Goal: Leave review/rating: Leave review/rating

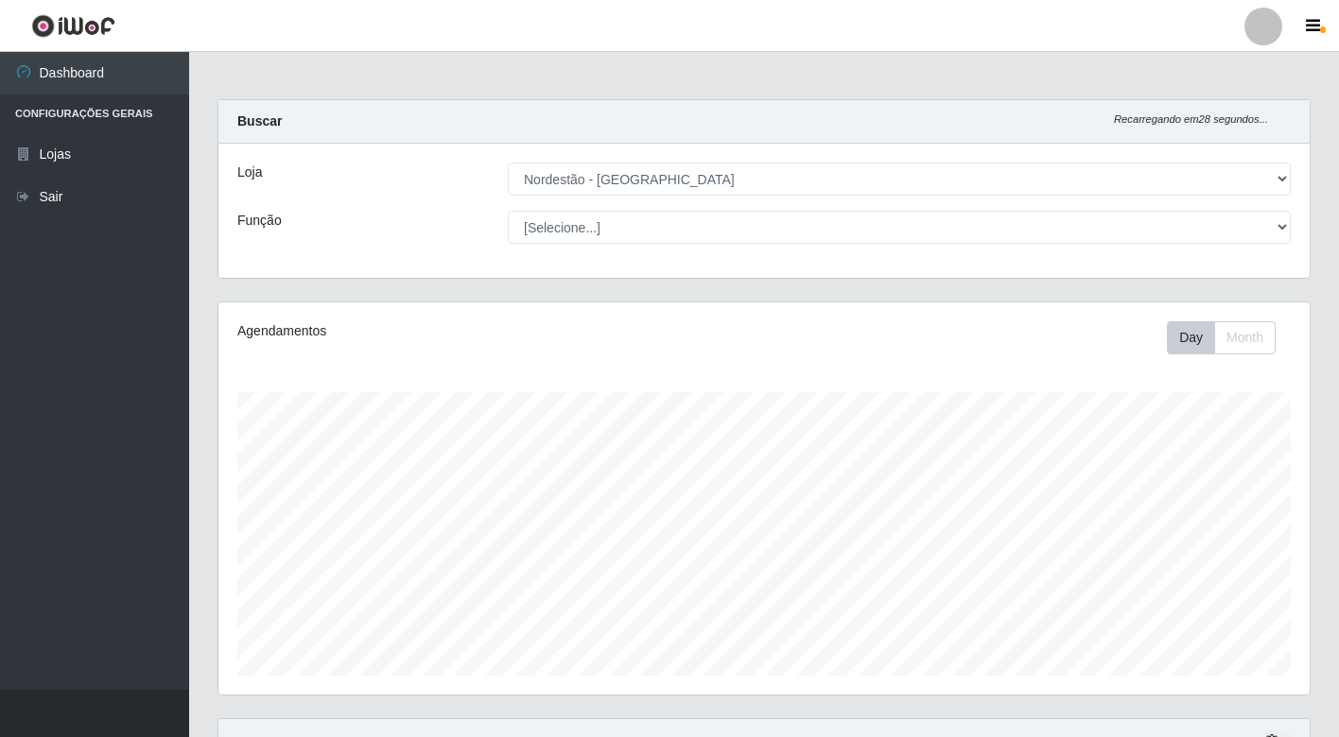
select select "454"
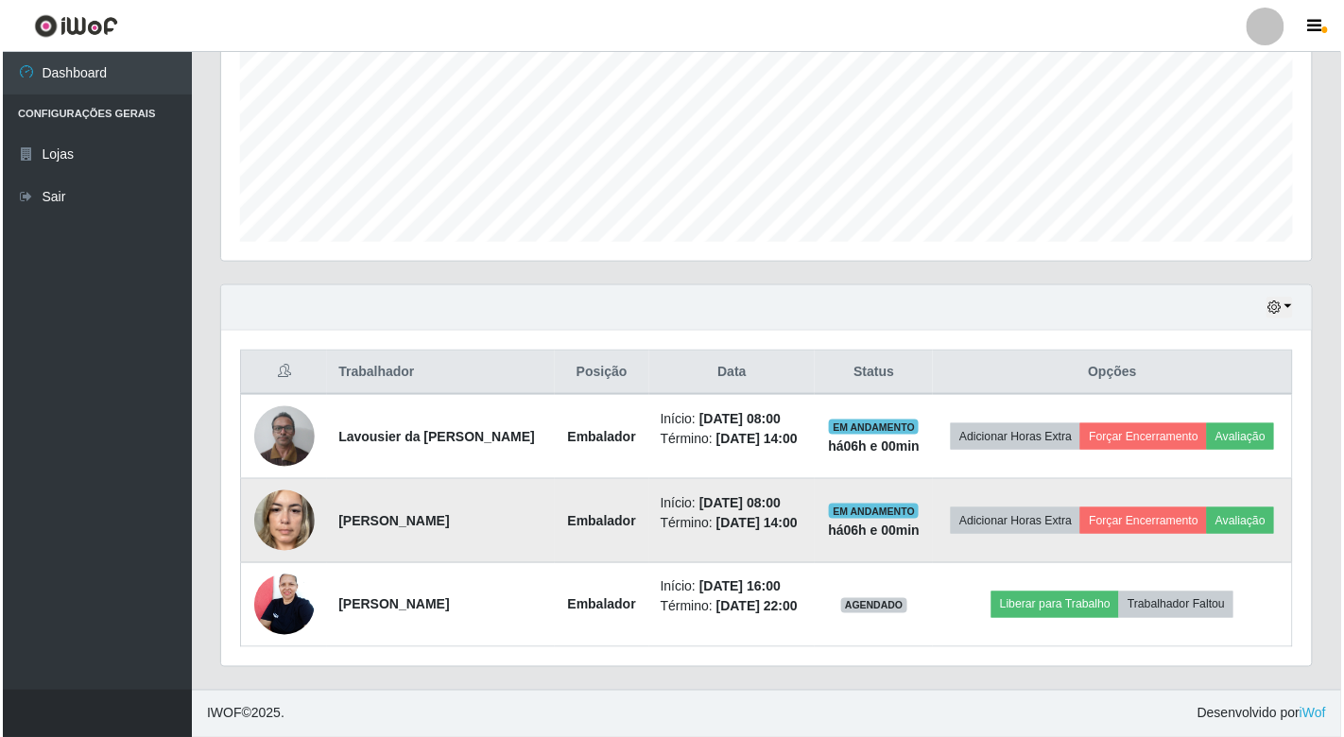
scroll to position [391, 1091]
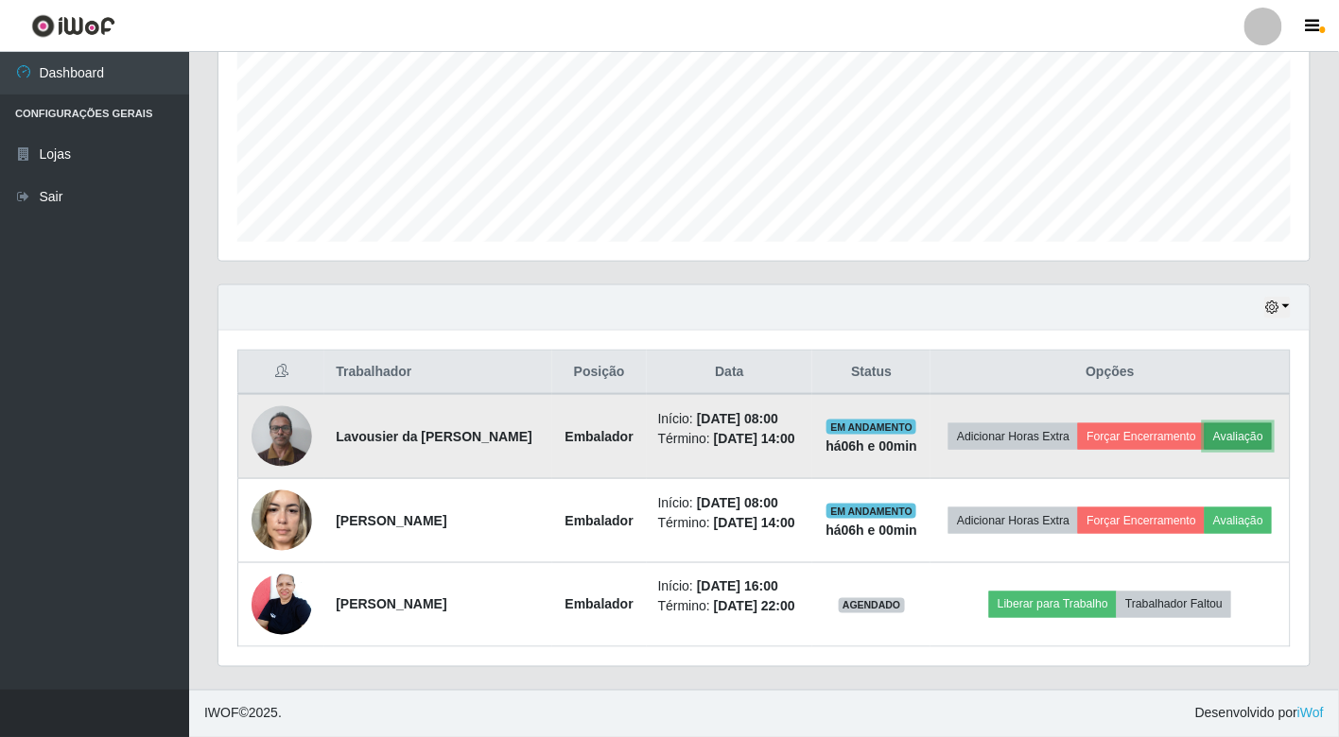
click at [1204, 424] on button "Avaliação" at bounding box center [1237, 437] width 67 height 26
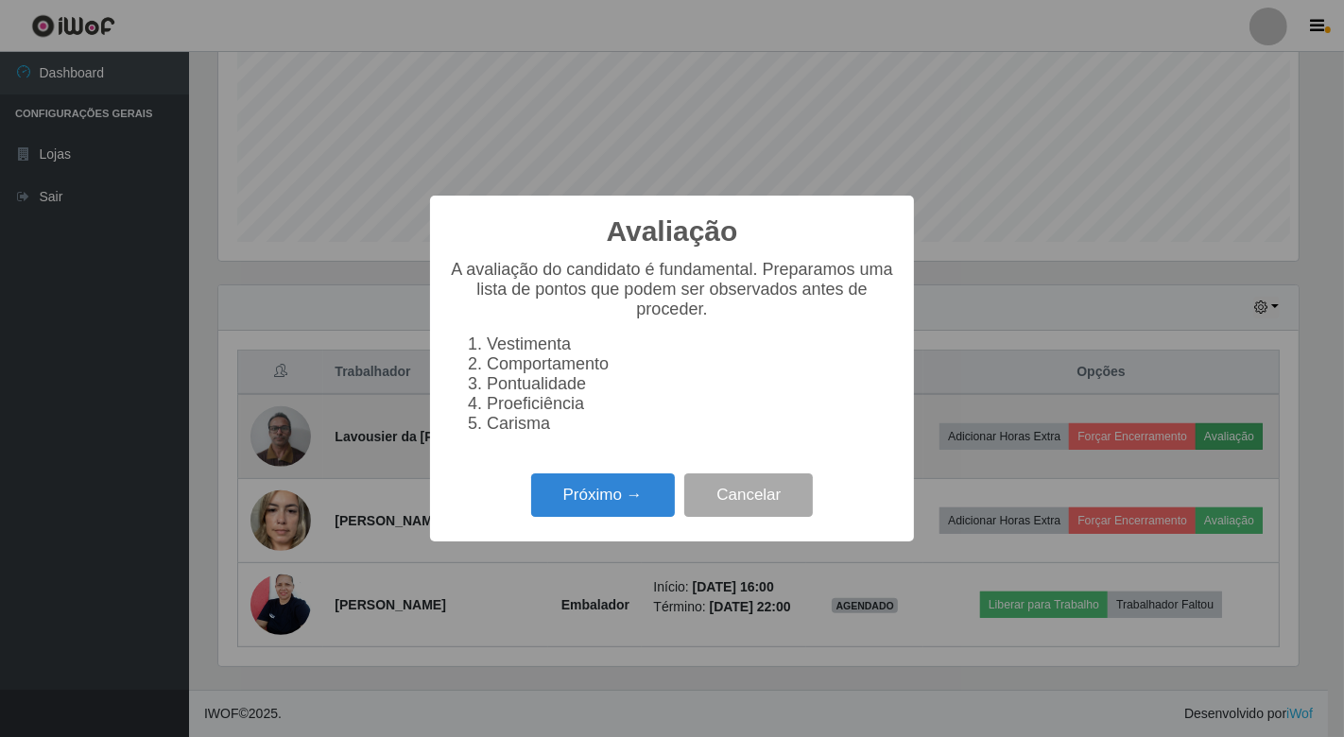
scroll to position [391, 1080]
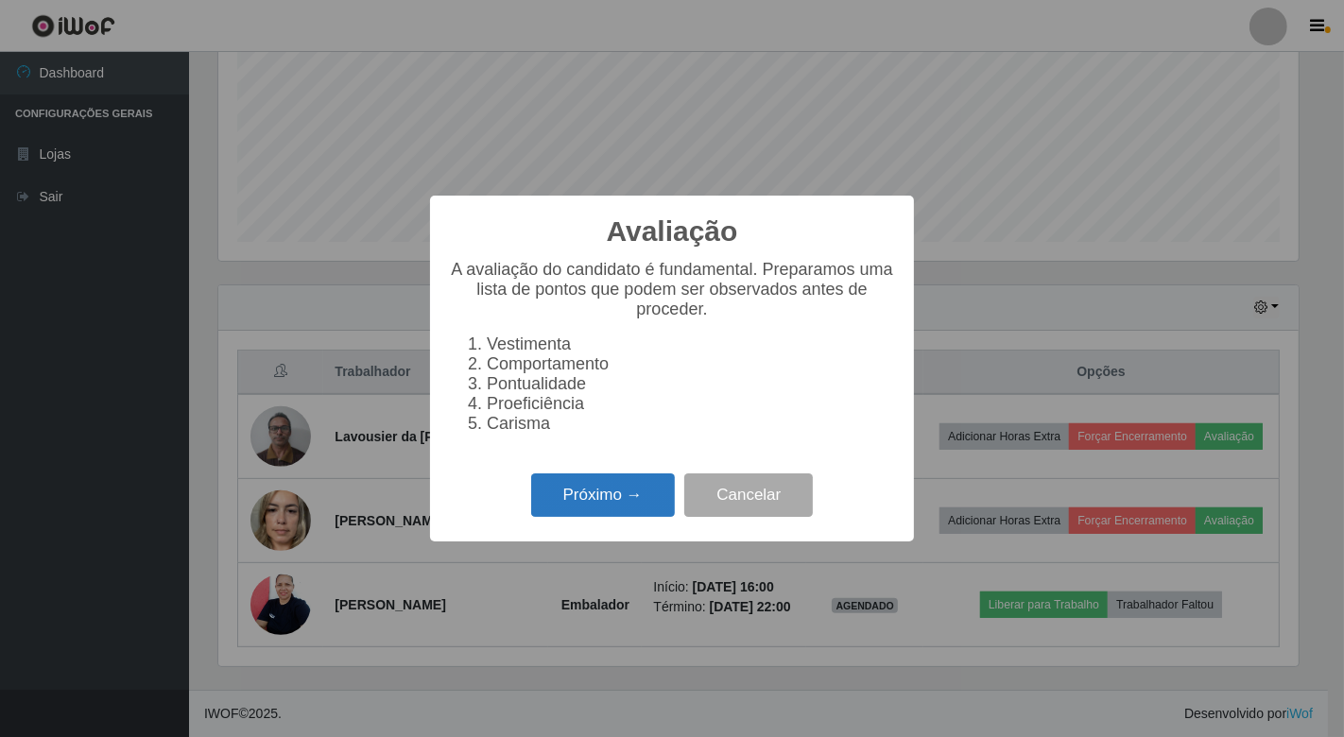
click at [584, 506] on button "Próximo →" at bounding box center [603, 496] width 144 height 44
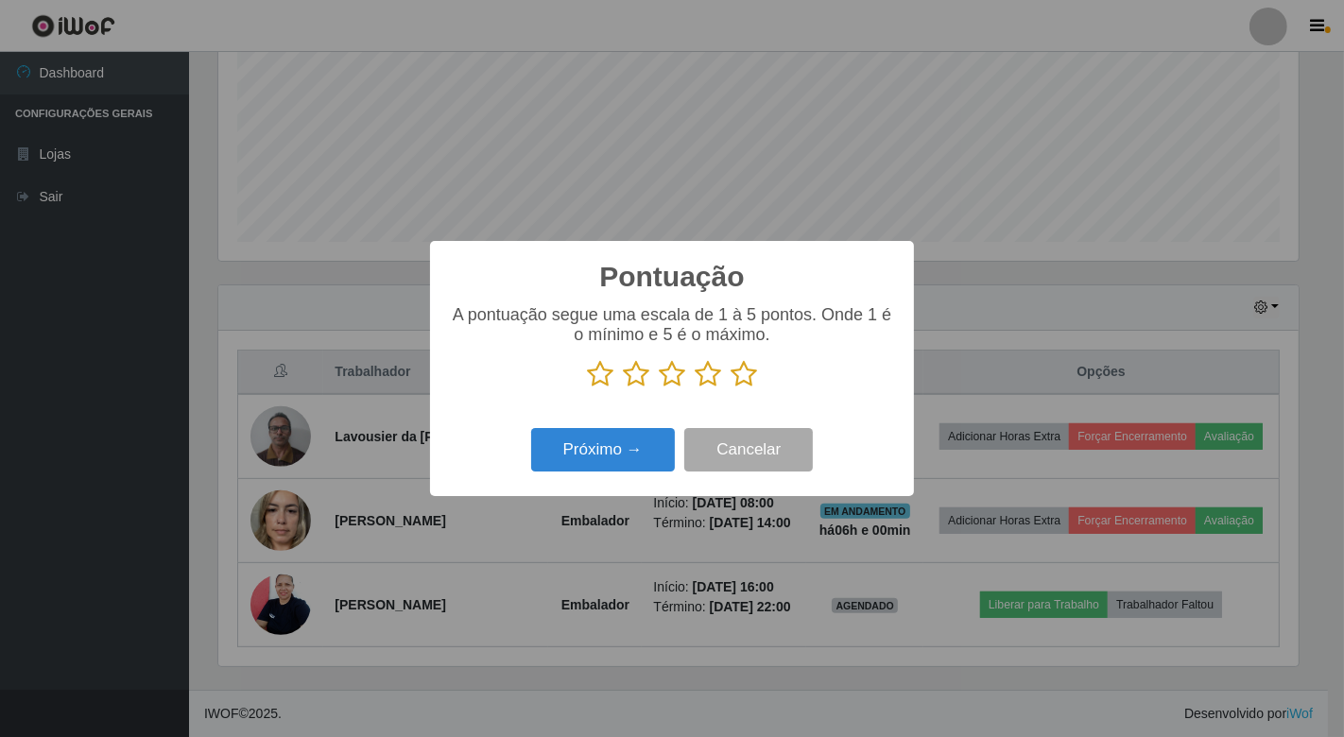
scroll to position [944954, 944266]
click at [748, 372] on icon at bounding box center [744, 374] width 26 height 28
click at [731, 389] on input "radio" at bounding box center [731, 389] width 0 height 0
click at [631, 442] on button "Próximo →" at bounding box center [603, 450] width 144 height 44
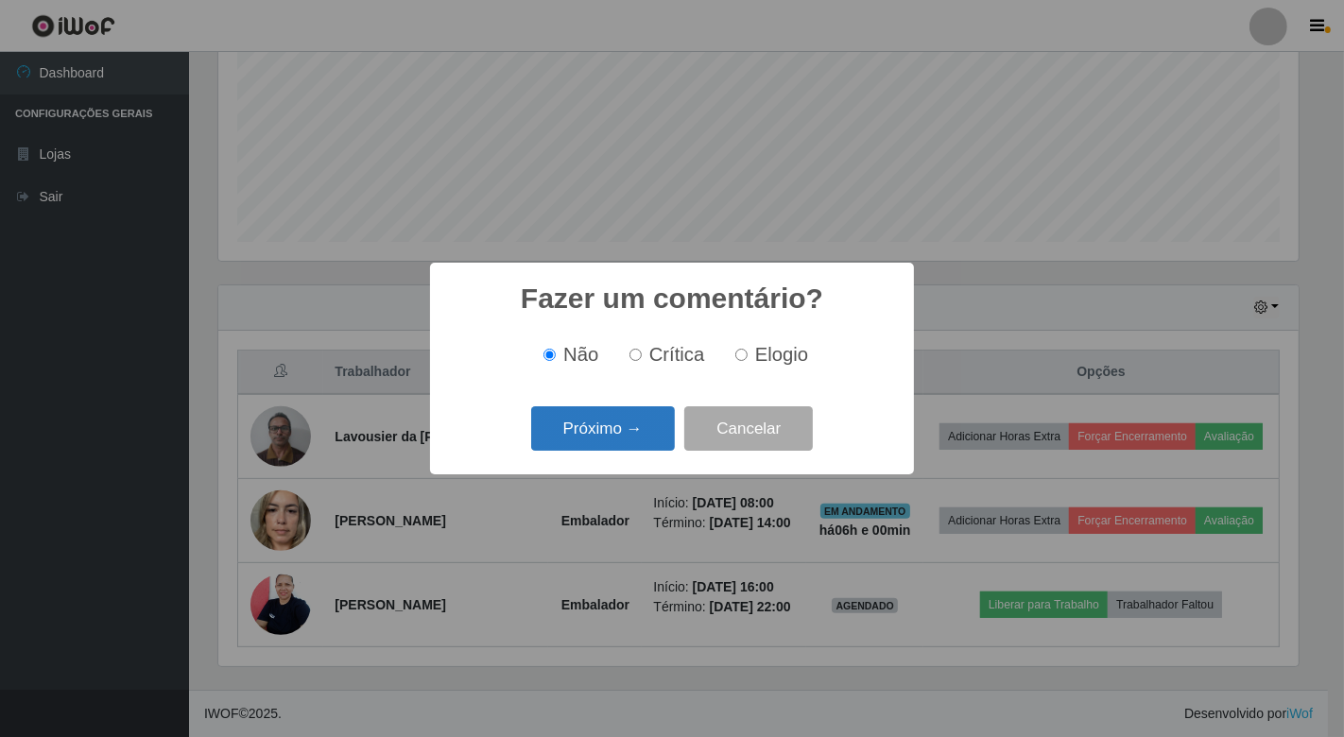
click at [625, 429] on button "Próximo →" at bounding box center [603, 428] width 144 height 44
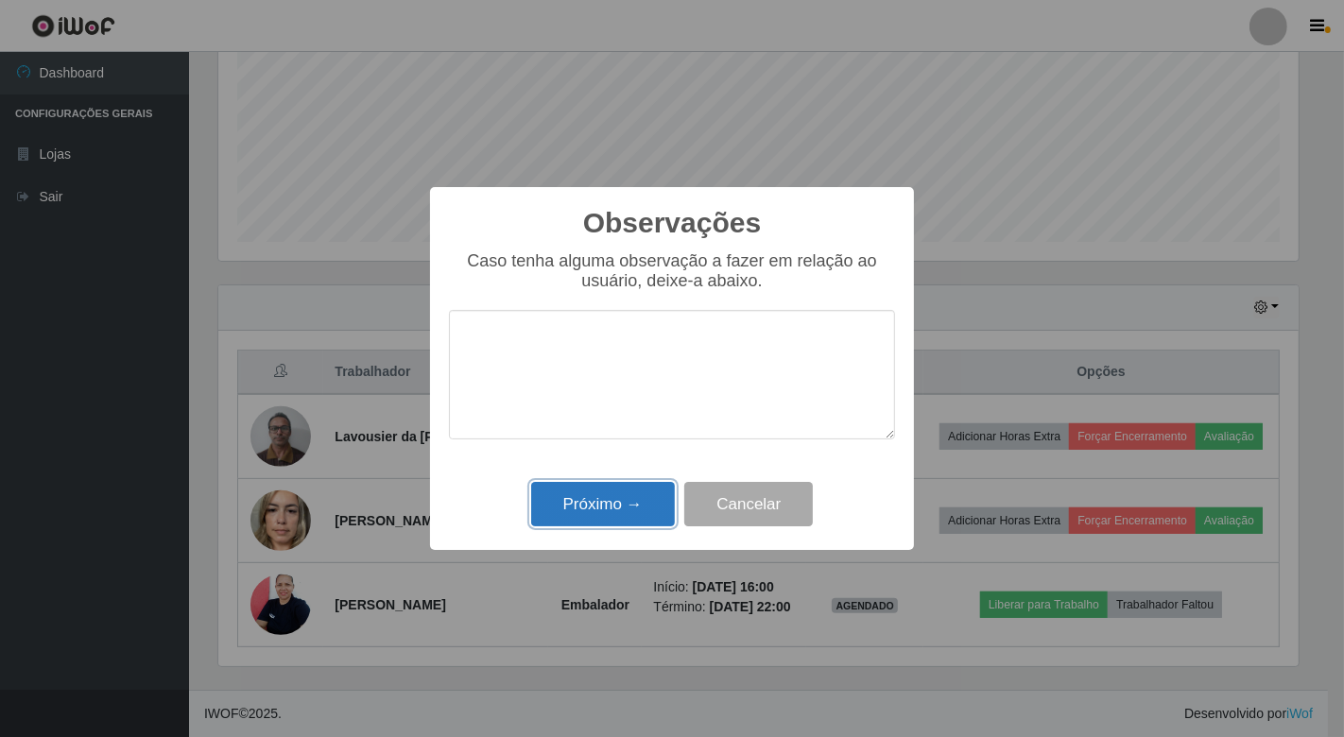
click at [628, 494] on button "Próximo →" at bounding box center [603, 504] width 144 height 44
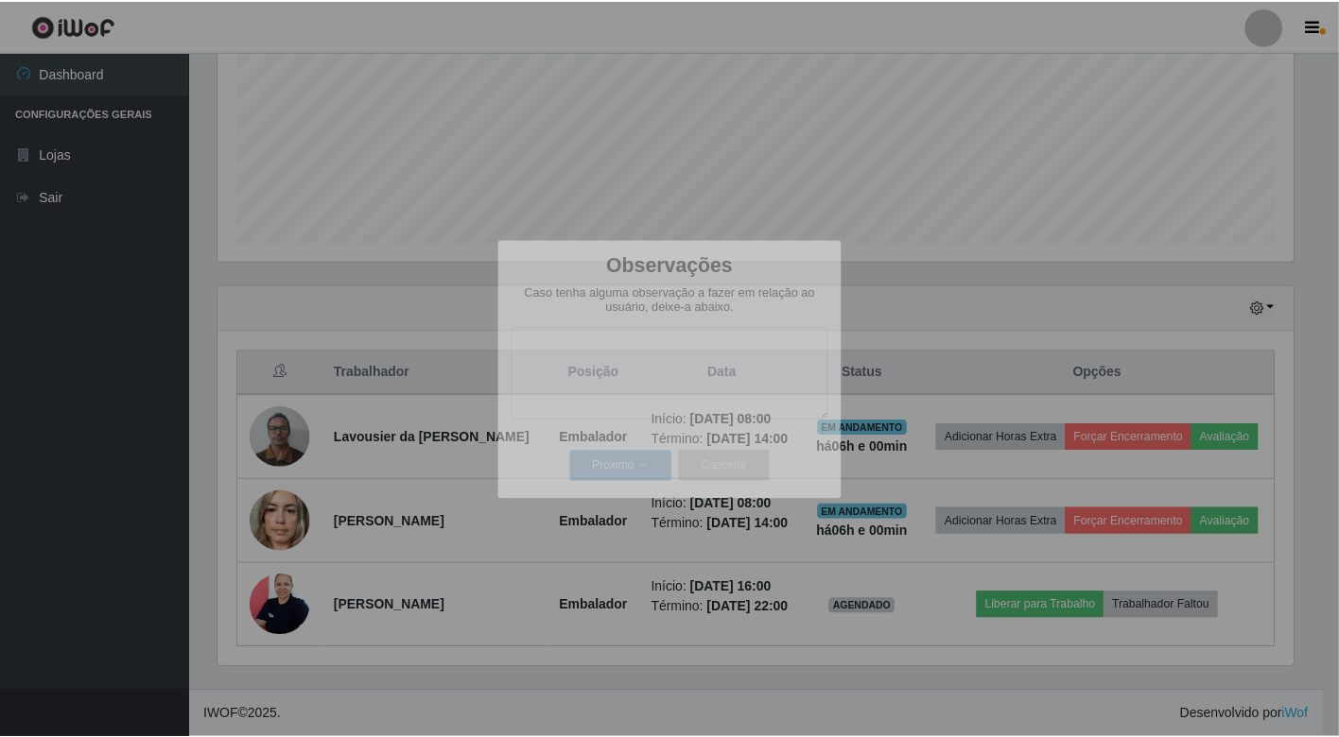
scroll to position [391, 1091]
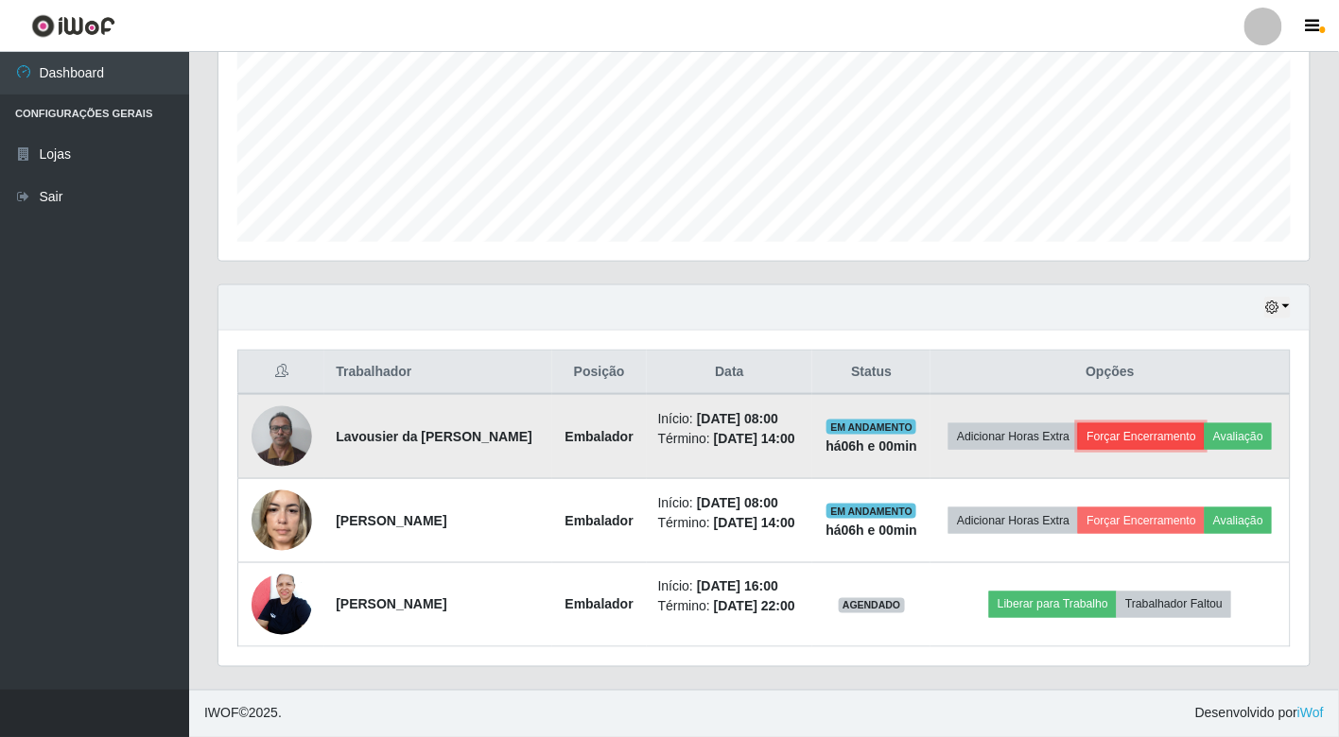
click at [1179, 424] on button "Forçar Encerramento" at bounding box center [1141, 437] width 127 height 26
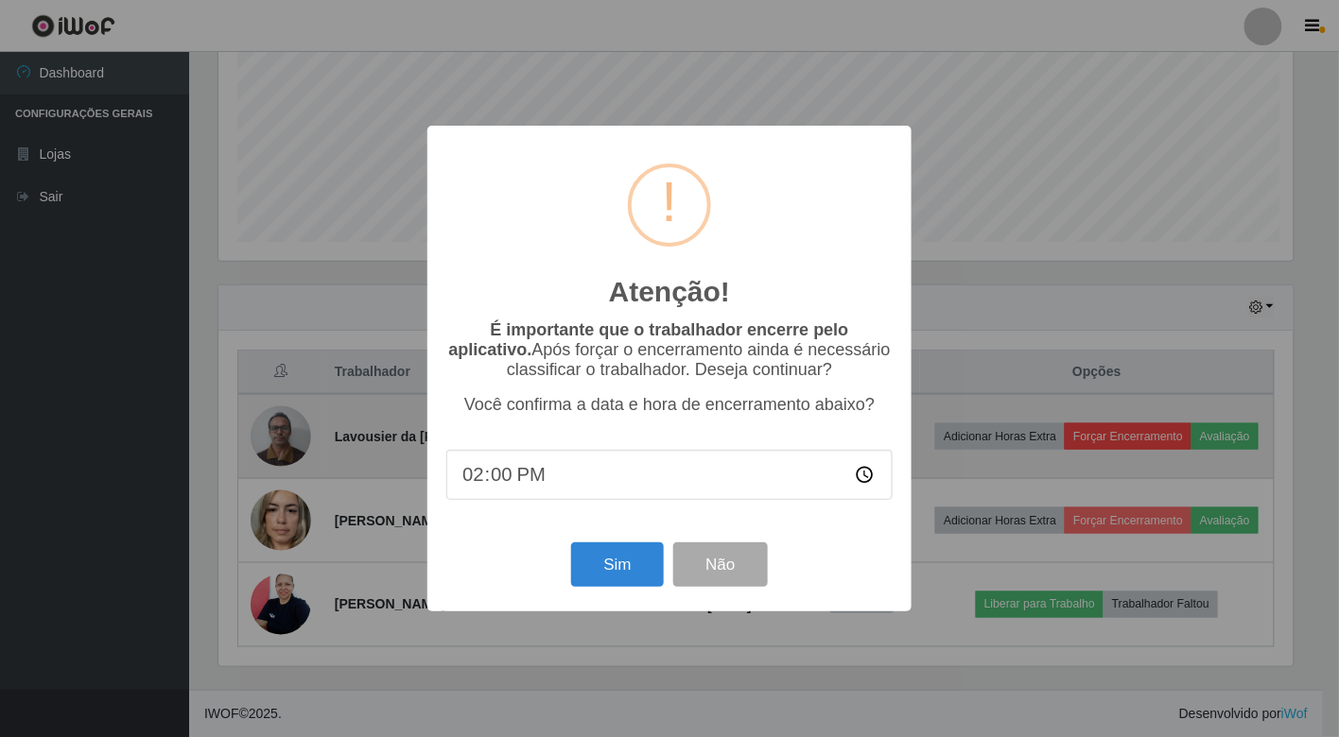
scroll to position [391, 1080]
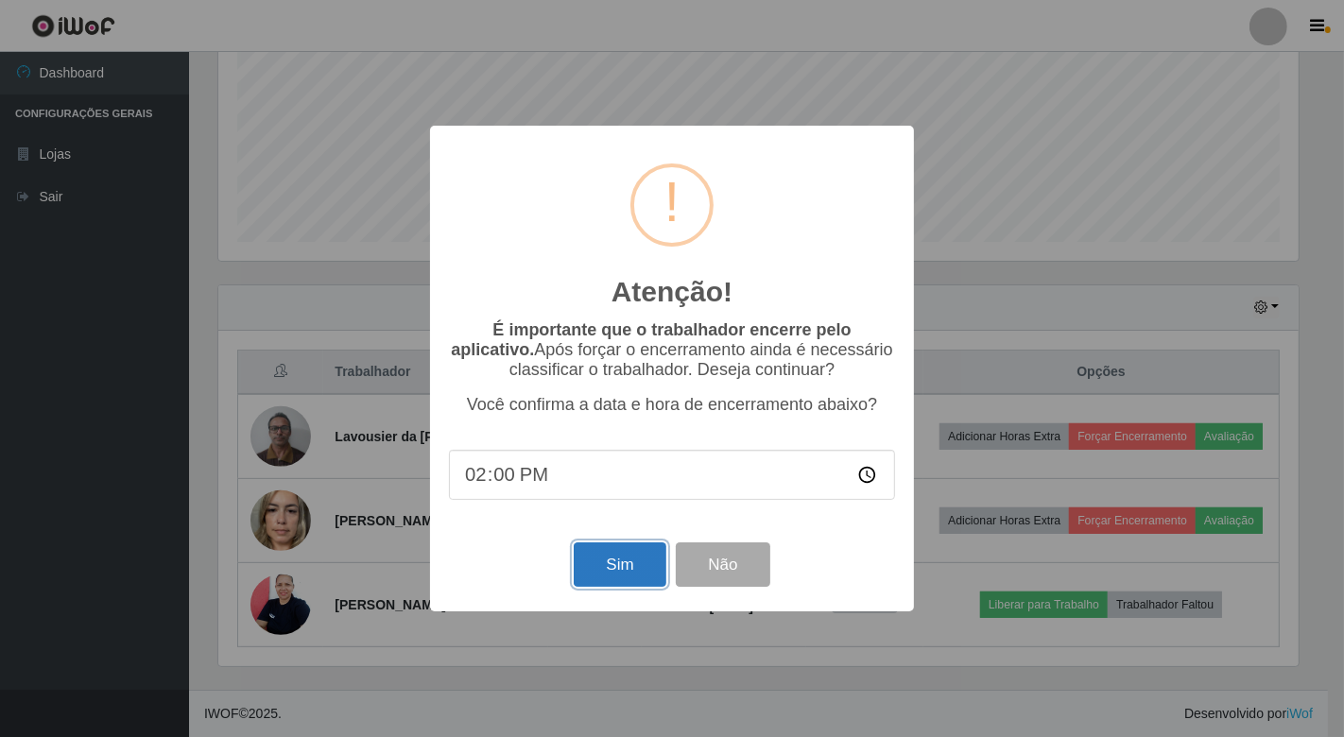
click at [606, 561] on button "Sim" at bounding box center [620, 565] width 92 height 44
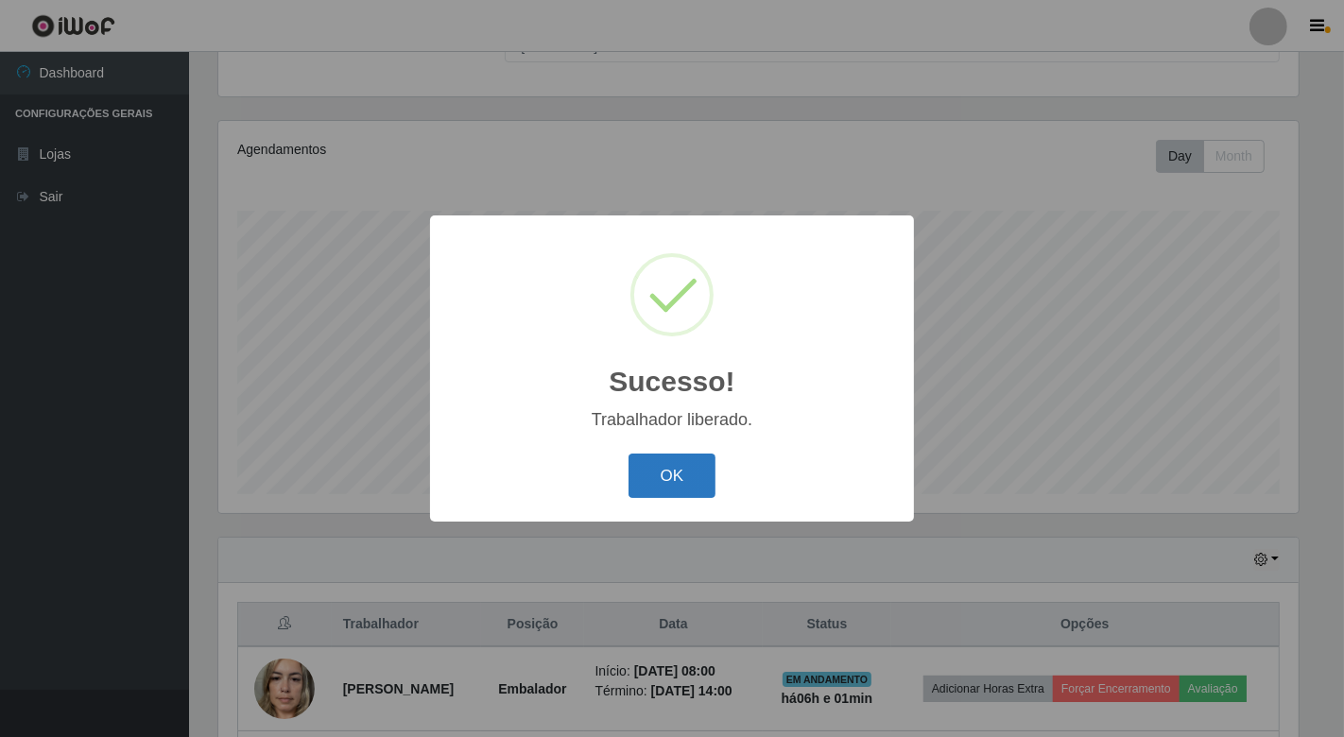
click at [676, 480] on button "OK" at bounding box center [673, 476] width 88 height 44
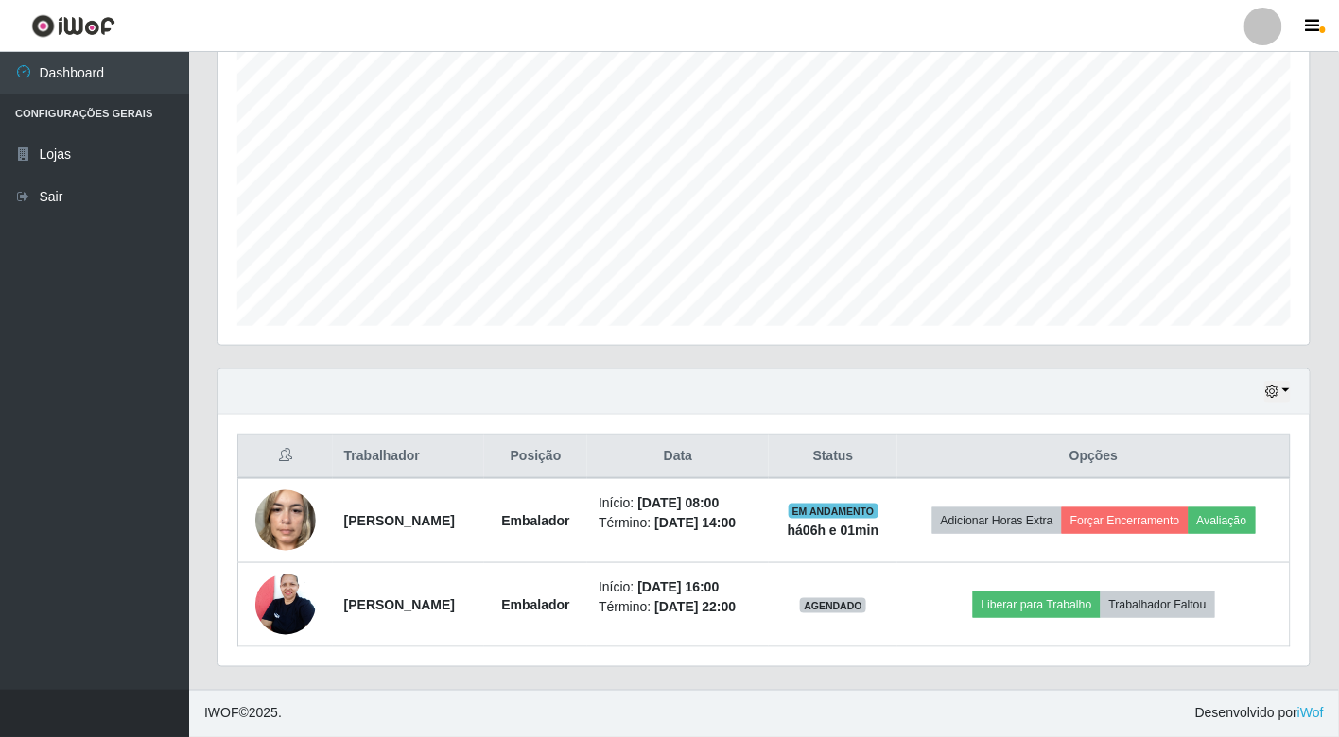
scroll to position [379, 0]
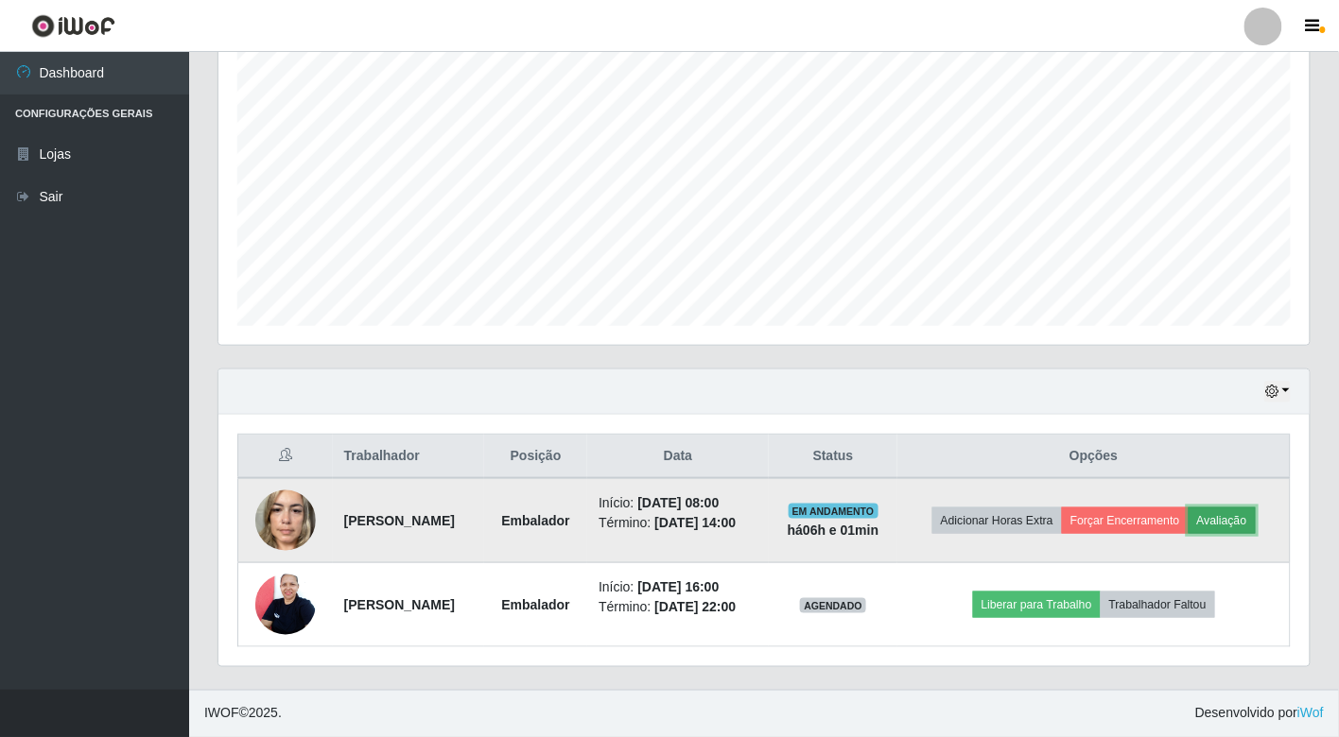
click at [1188, 508] on button "Avaliação" at bounding box center [1221, 521] width 67 height 26
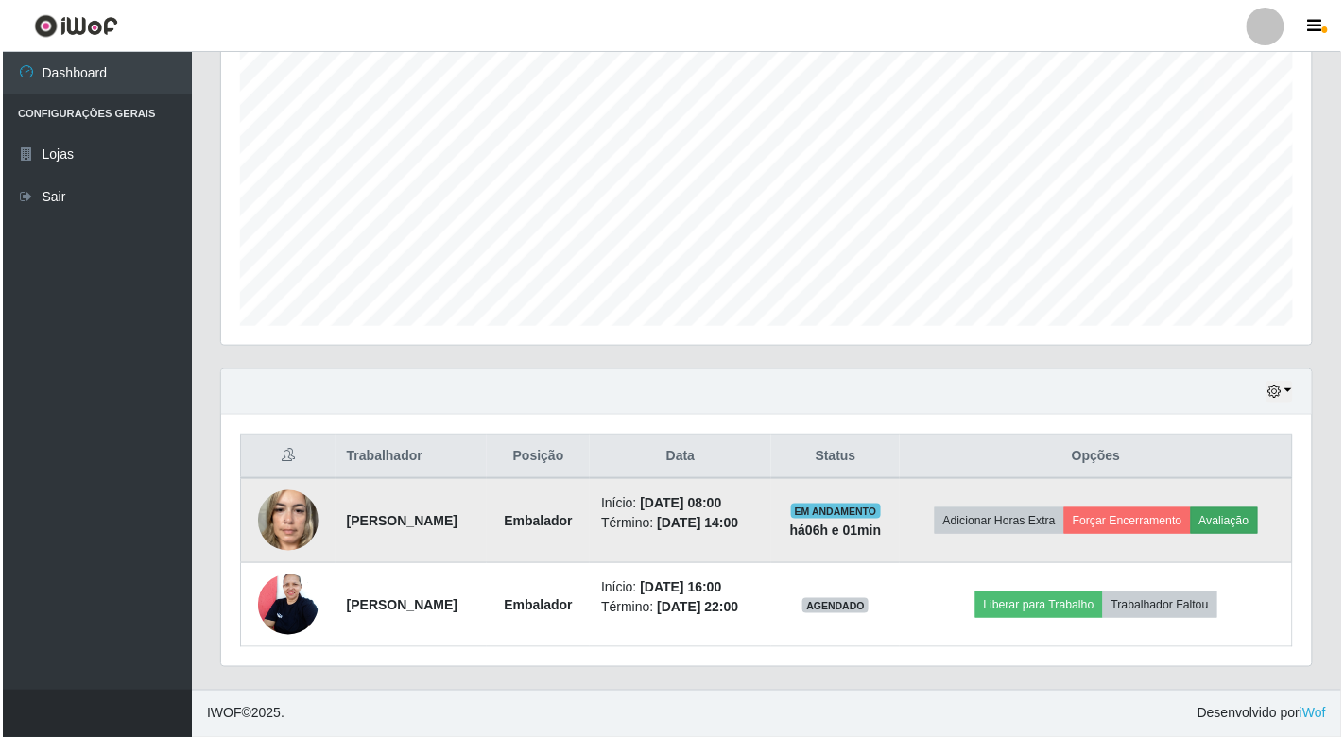
scroll to position [391, 1080]
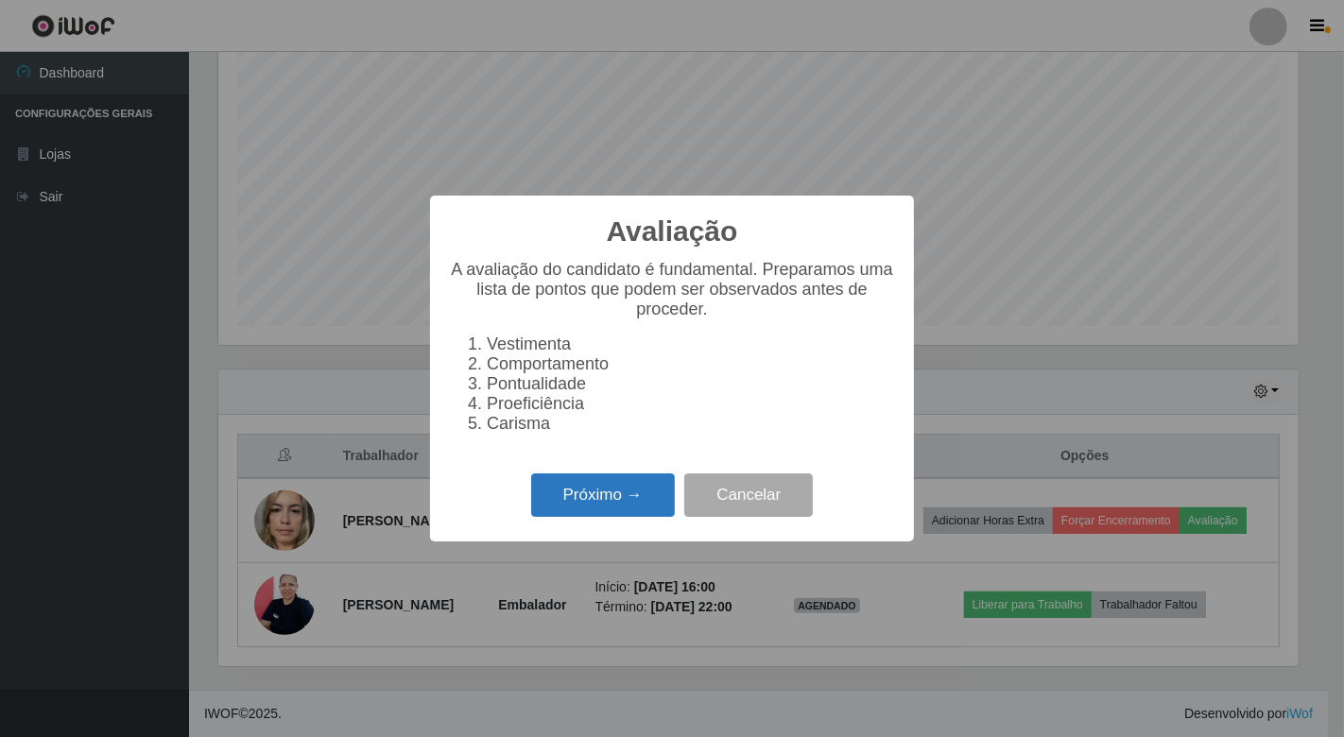
click at [597, 503] on button "Próximo →" at bounding box center [603, 496] width 144 height 44
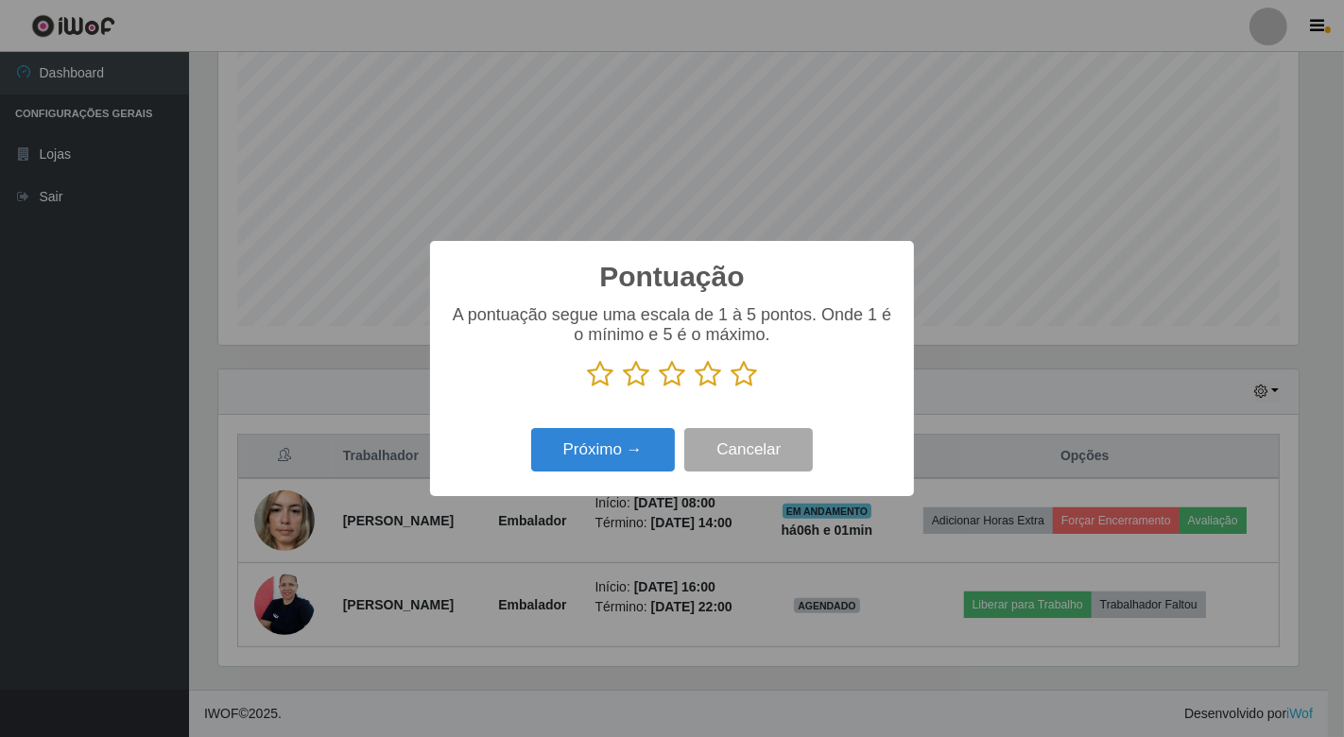
click at [749, 374] on icon at bounding box center [744, 374] width 26 height 28
click at [731, 389] on input "radio" at bounding box center [731, 389] width 0 height 0
click at [607, 447] on button "Próximo →" at bounding box center [603, 450] width 144 height 44
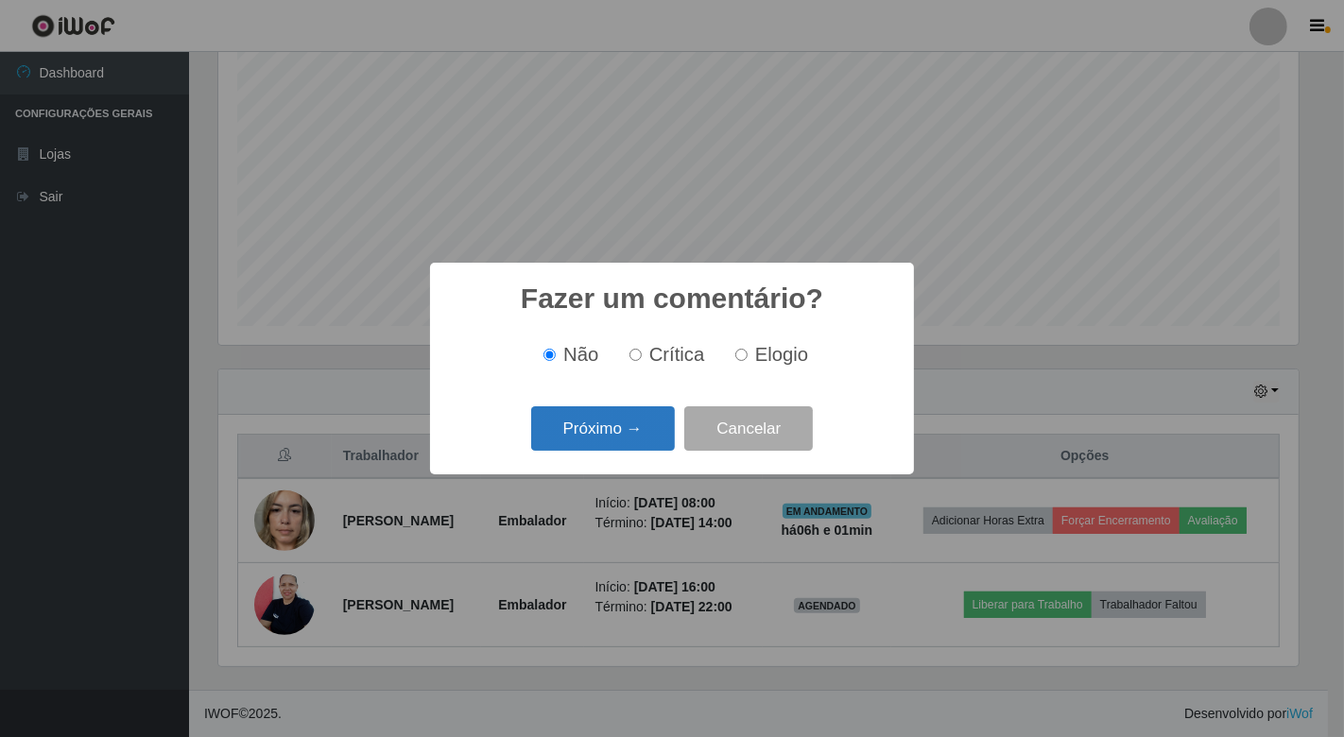
click at [606, 444] on button "Próximo →" at bounding box center [603, 428] width 144 height 44
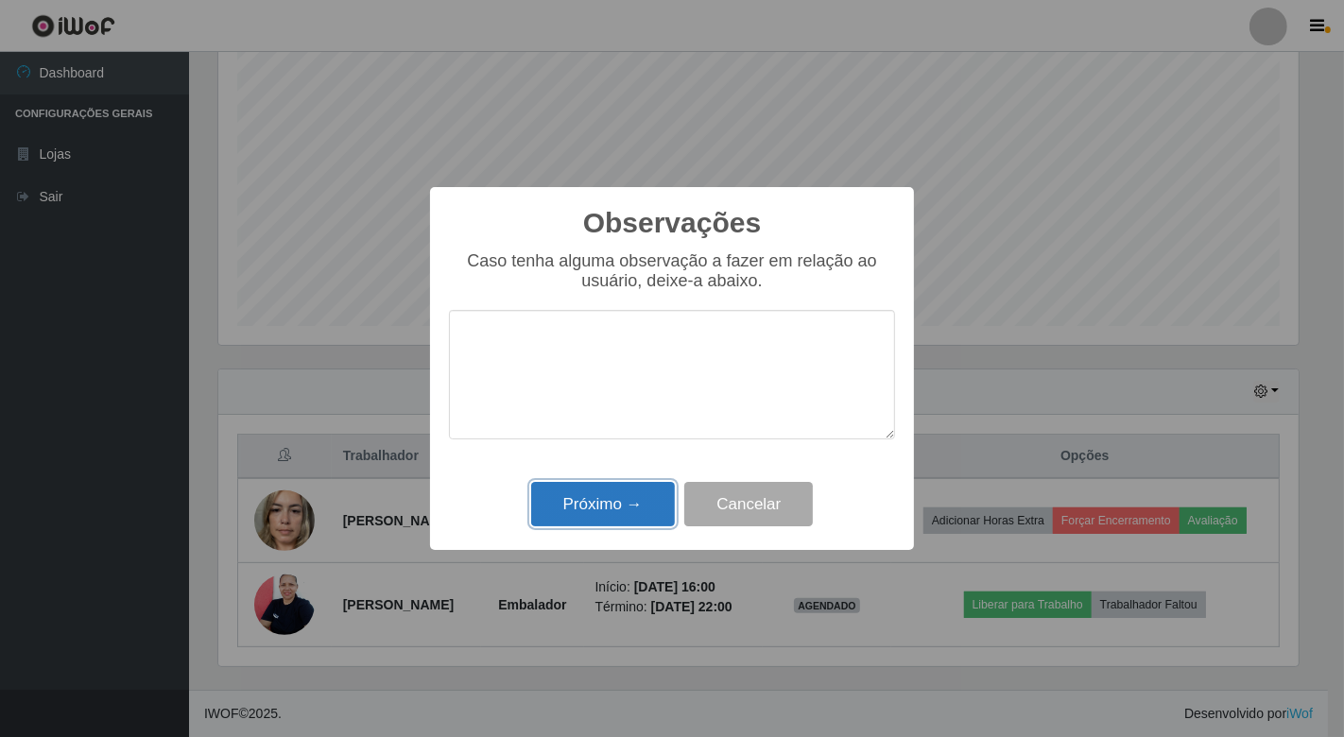
click at [603, 506] on button "Próximo →" at bounding box center [603, 504] width 144 height 44
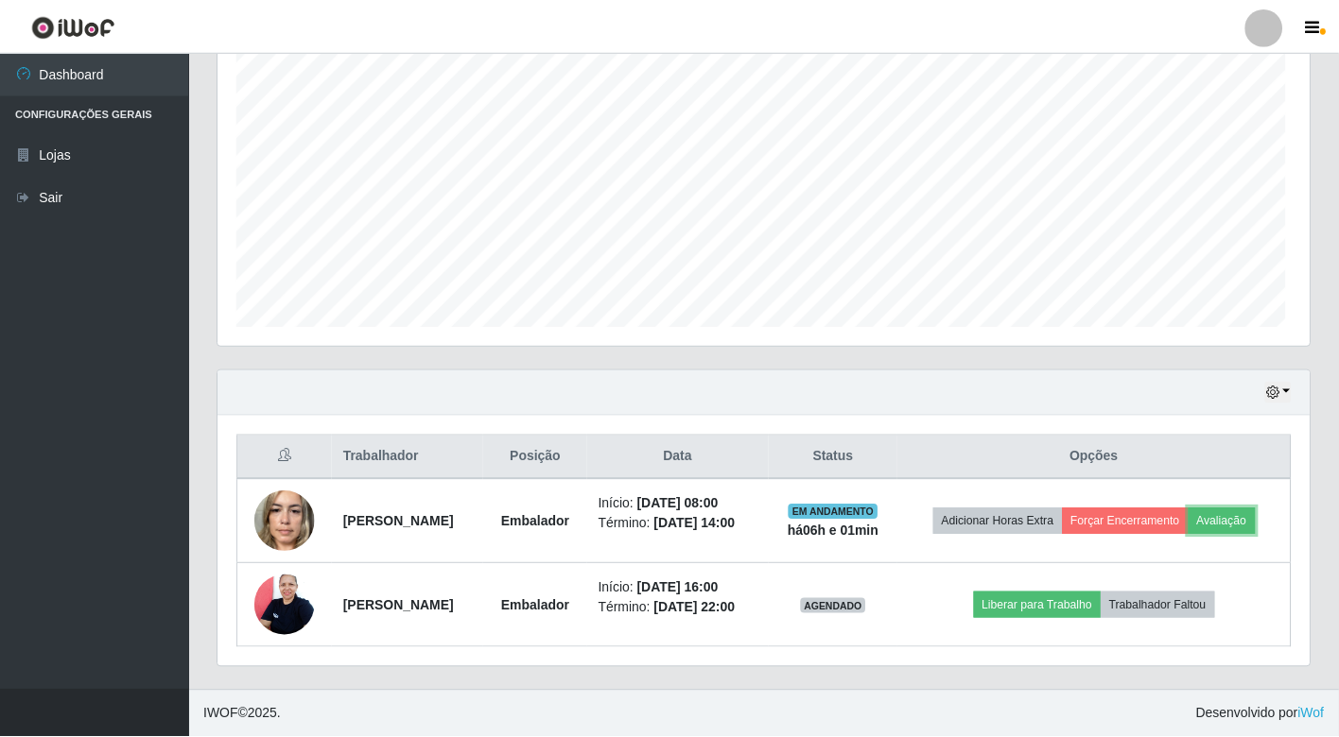
scroll to position [391, 1091]
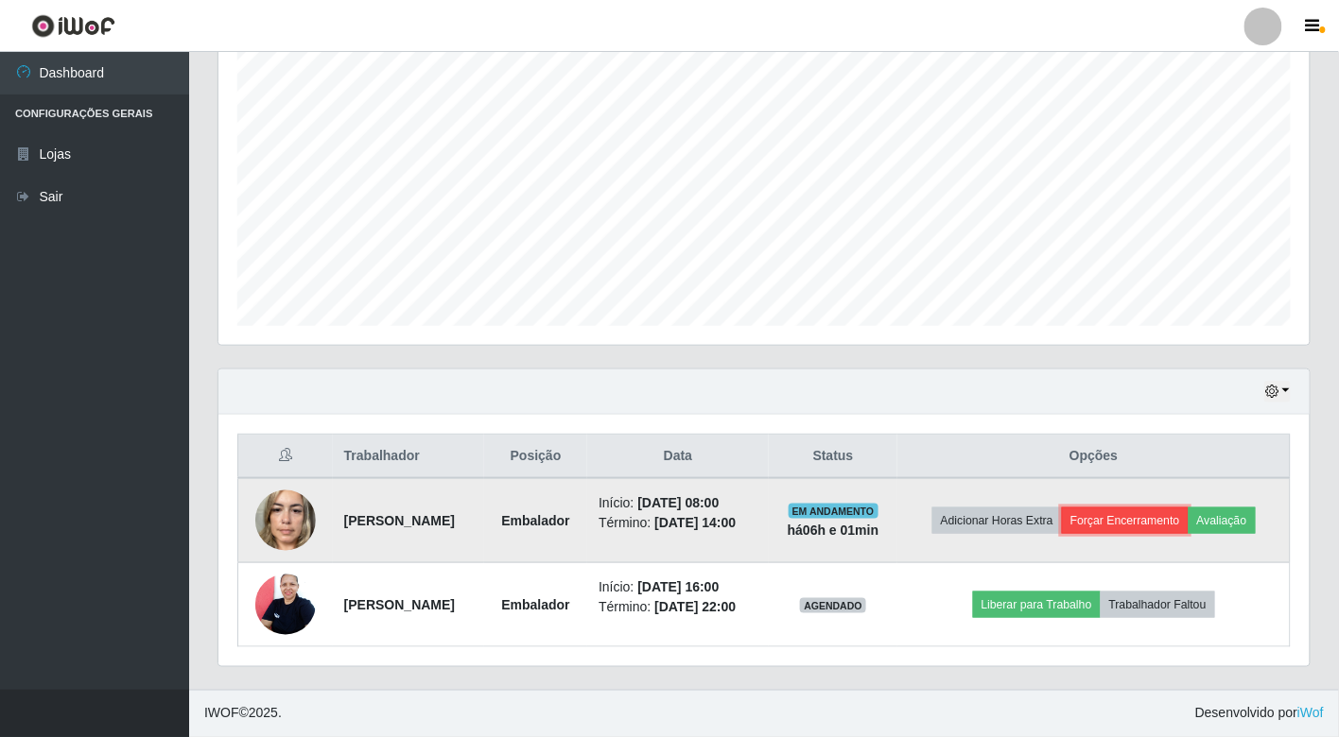
click at [1168, 508] on button "Forçar Encerramento" at bounding box center [1125, 521] width 127 height 26
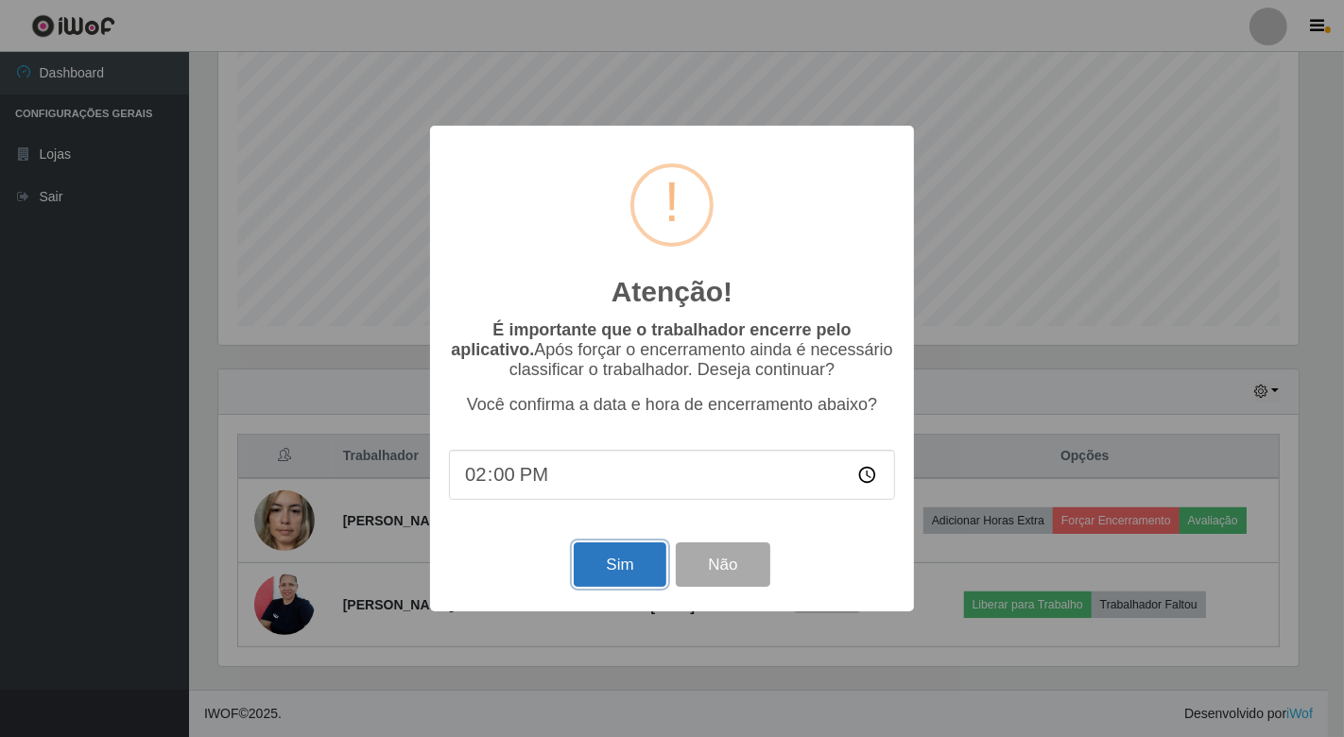
click at [646, 573] on button "Sim" at bounding box center [620, 565] width 92 height 44
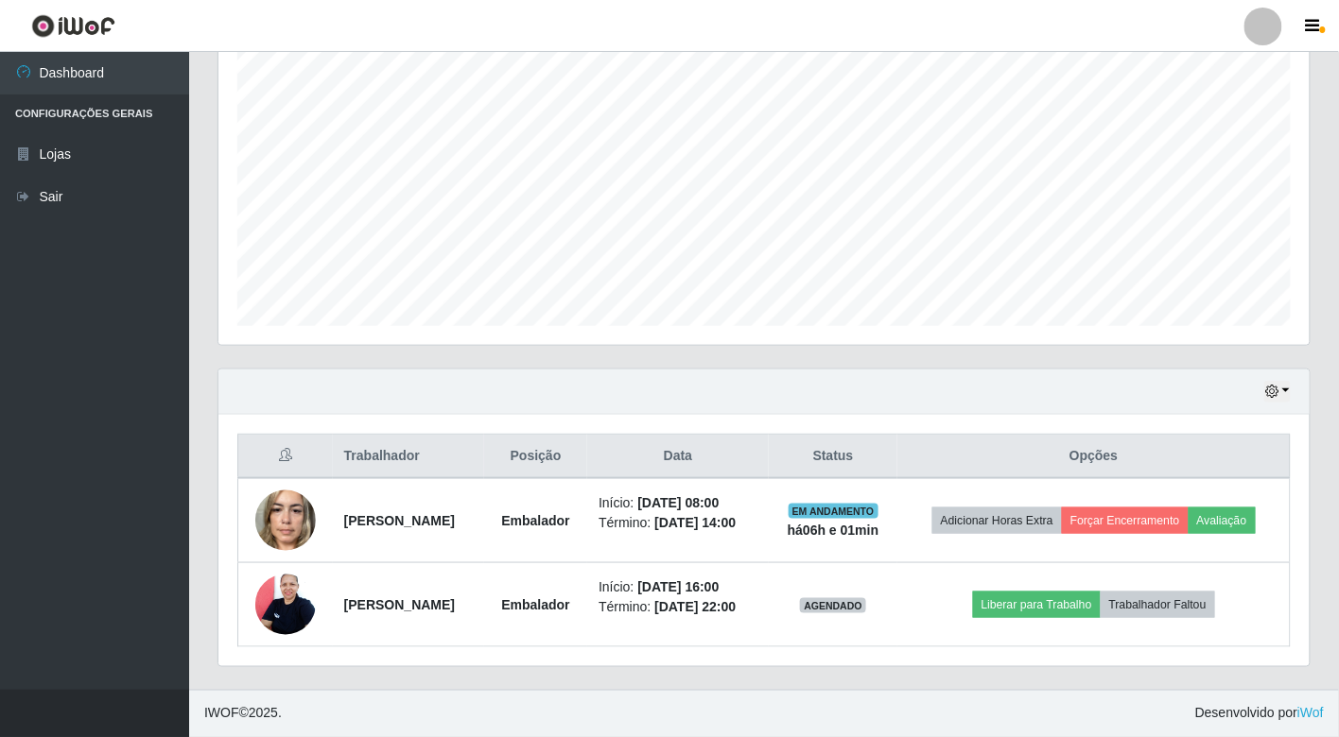
scroll to position [0, 0]
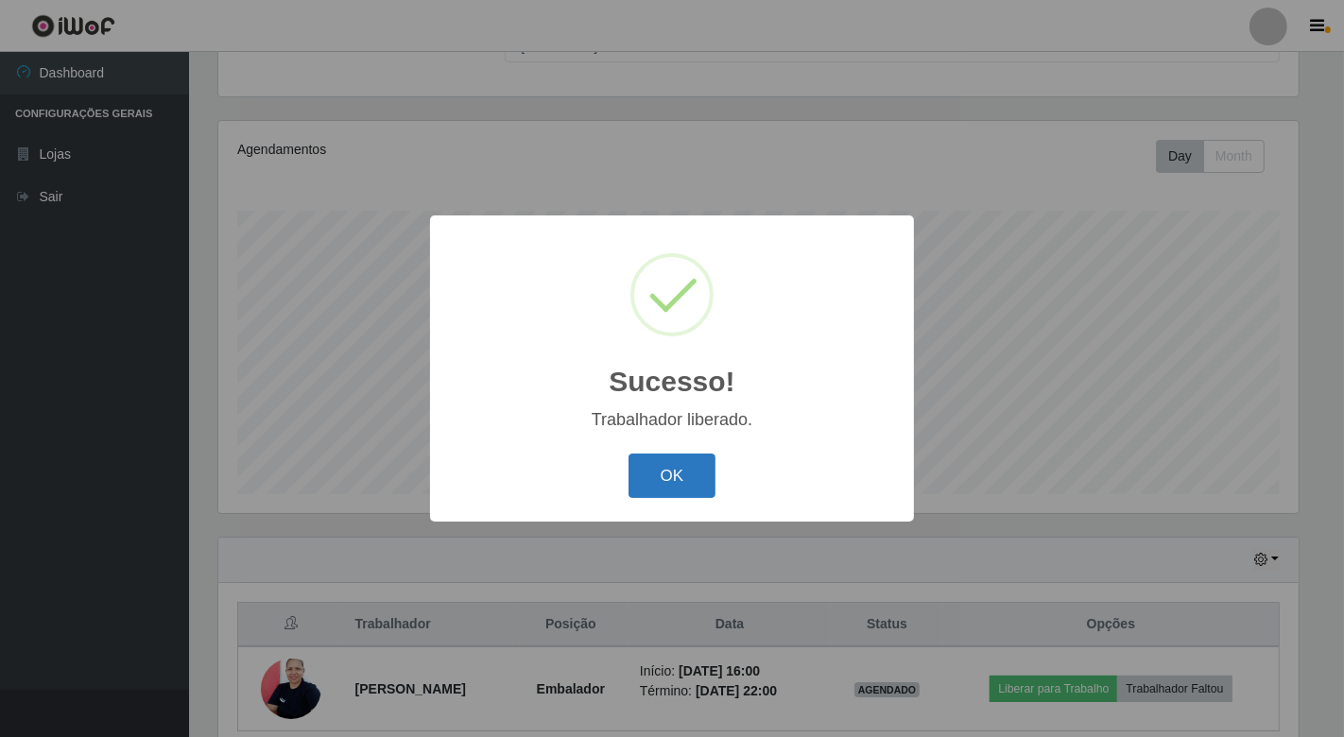
click at [693, 477] on button "OK" at bounding box center [673, 476] width 88 height 44
